Goal: Task Accomplishment & Management: Use online tool/utility

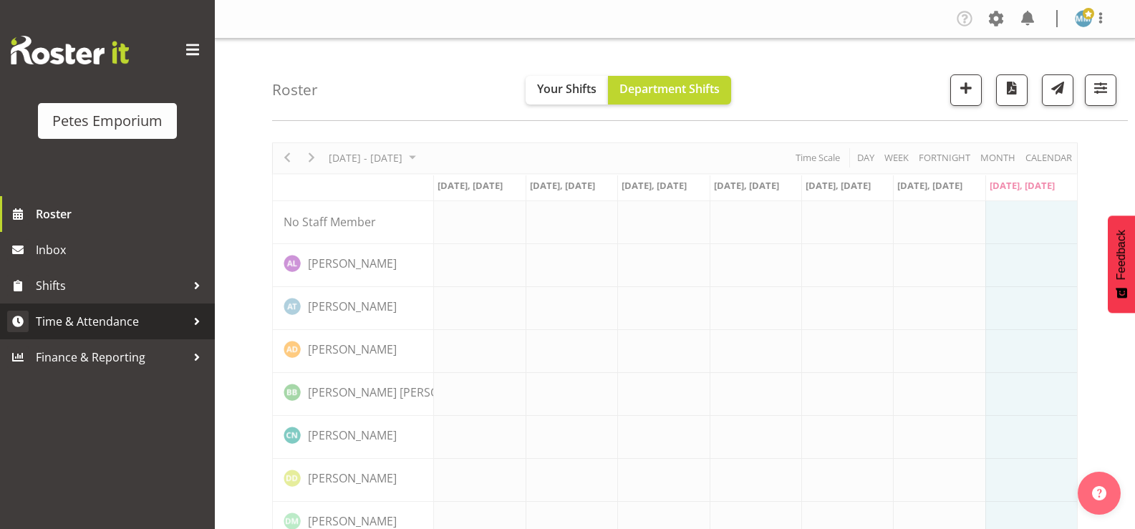
click at [133, 320] on span "Time & Attendance" at bounding box center [111, 321] width 150 height 21
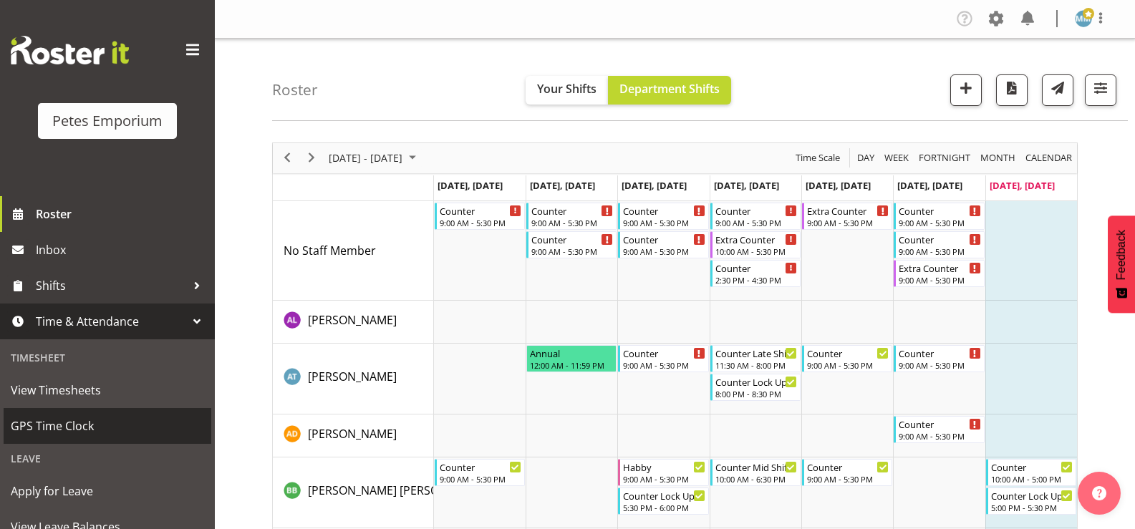
click at [71, 426] on span "GPS Time Clock" at bounding box center [107, 425] width 193 height 21
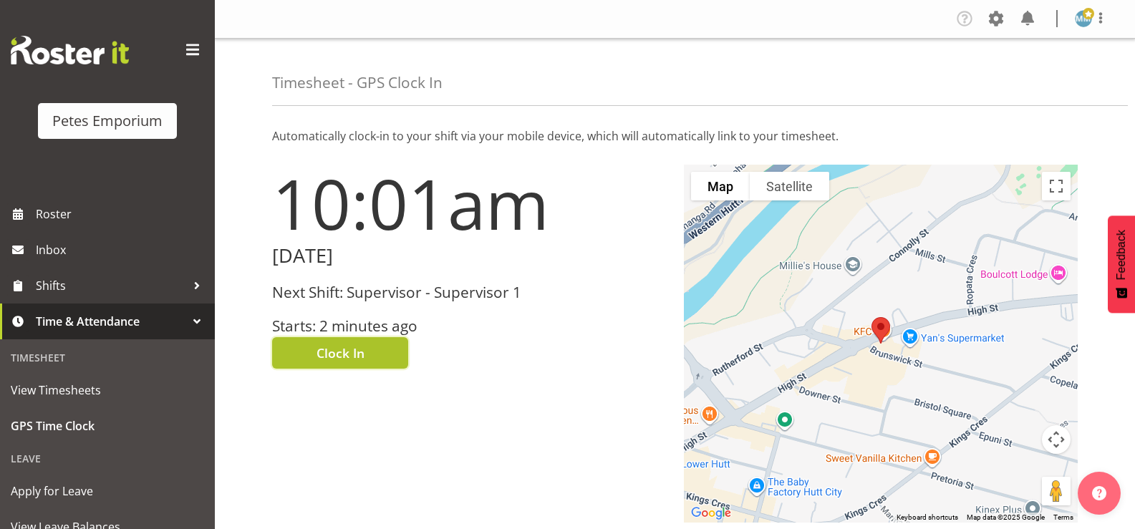
click at [346, 352] on span "Clock In" at bounding box center [341, 353] width 48 height 19
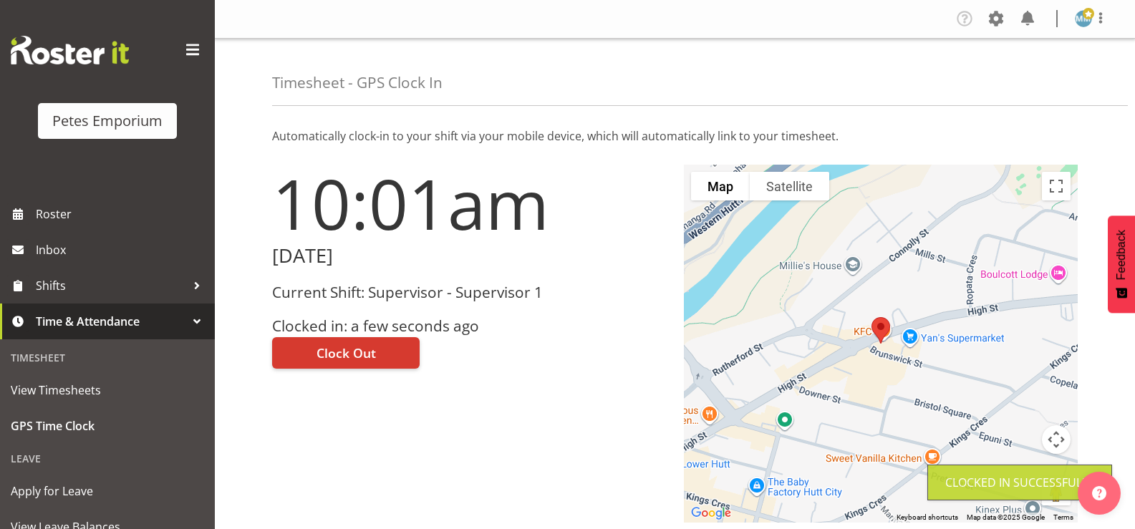
click at [1082, 25] on img at bounding box center [1083, 18] width 17 height 17
click at [1023, 78] on link "Log Out" at bounding box center [1041, 75] width 138 height 26
